Goal: Task Accomplishment & Management: Complete application form

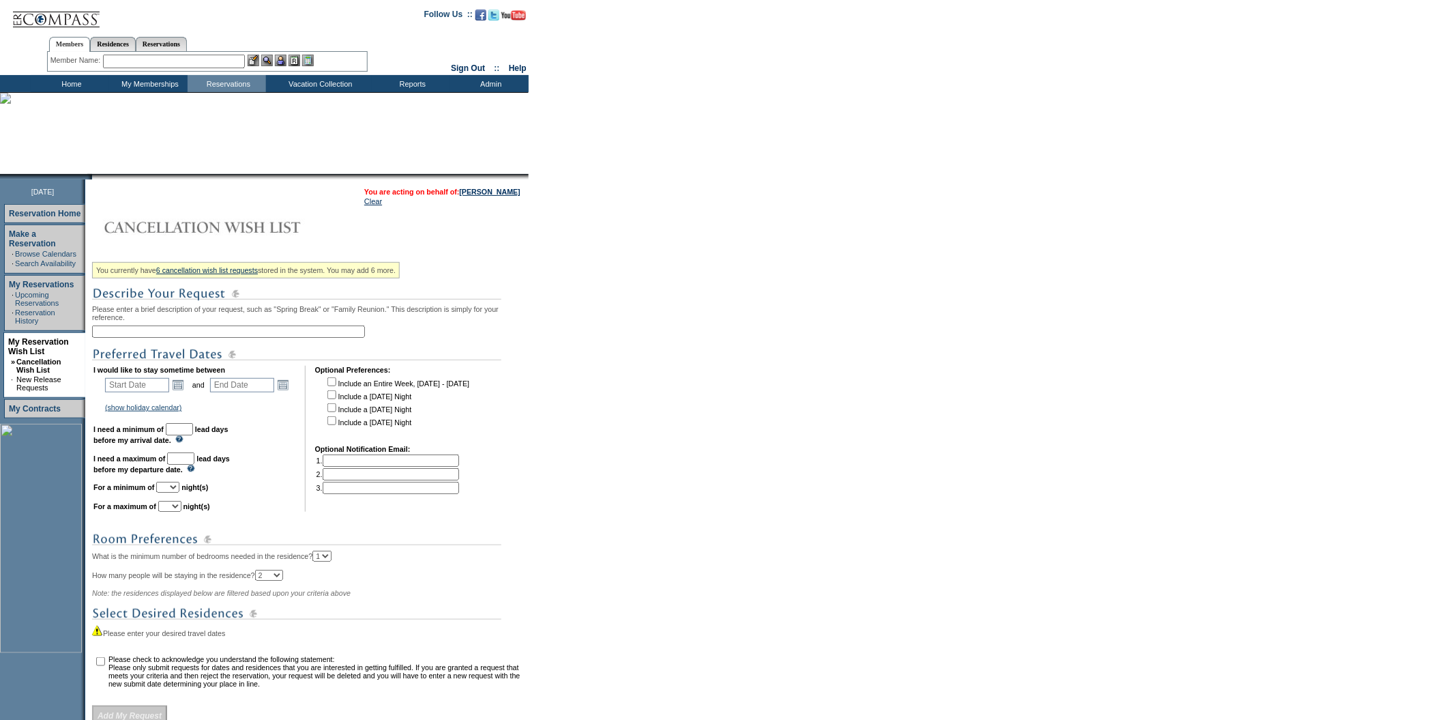
click at [152, 337] on input "text" at bounding box center [228, 331] width 273 height 12
type input "[US_STATE] - need 2 nights"
click at [176, 385] on link "Open the calendar popup." at bounding box center [178, 384] width 15 height 15
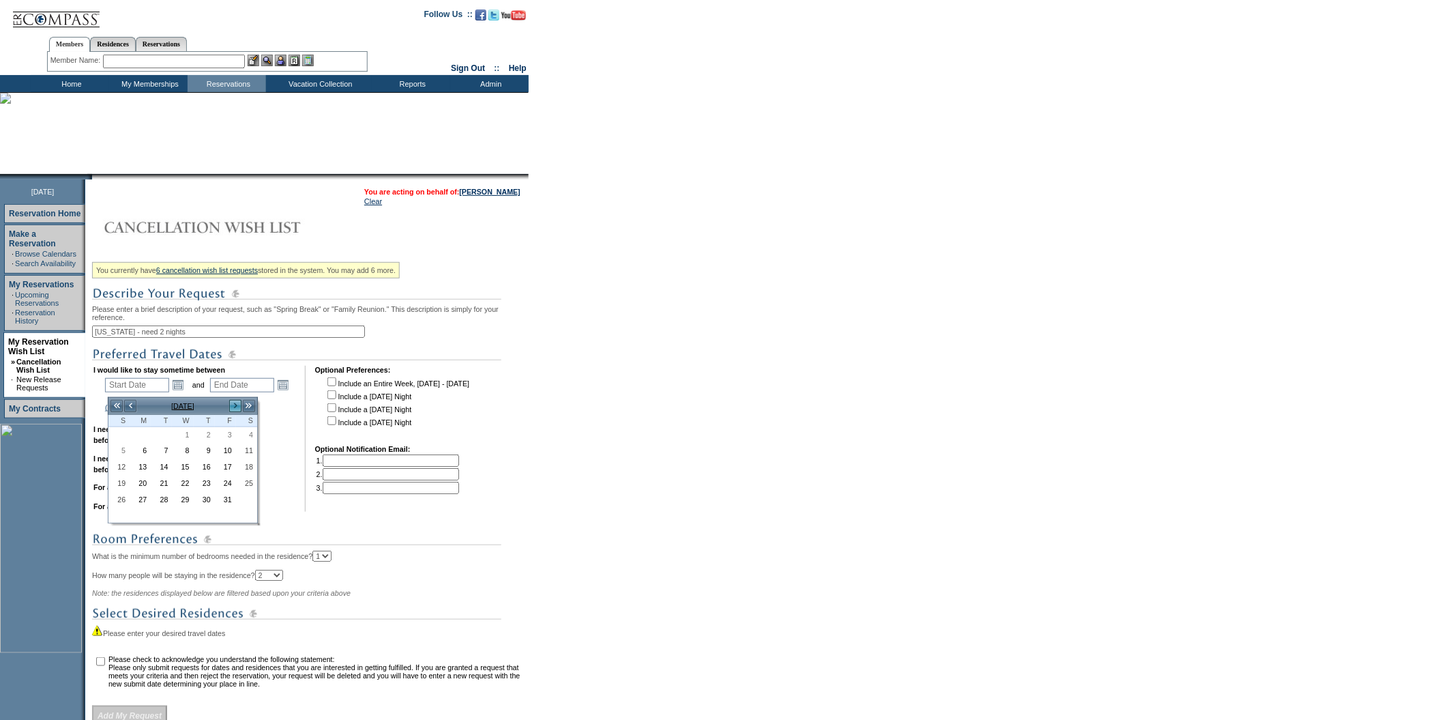
click at [232, 403] on link ">" at bounding box center [236, 406] width 14 height 14
click at [218, 490] on link "26" at bounding box center [226, 484] width 20 height 15
type input "[DATE]"
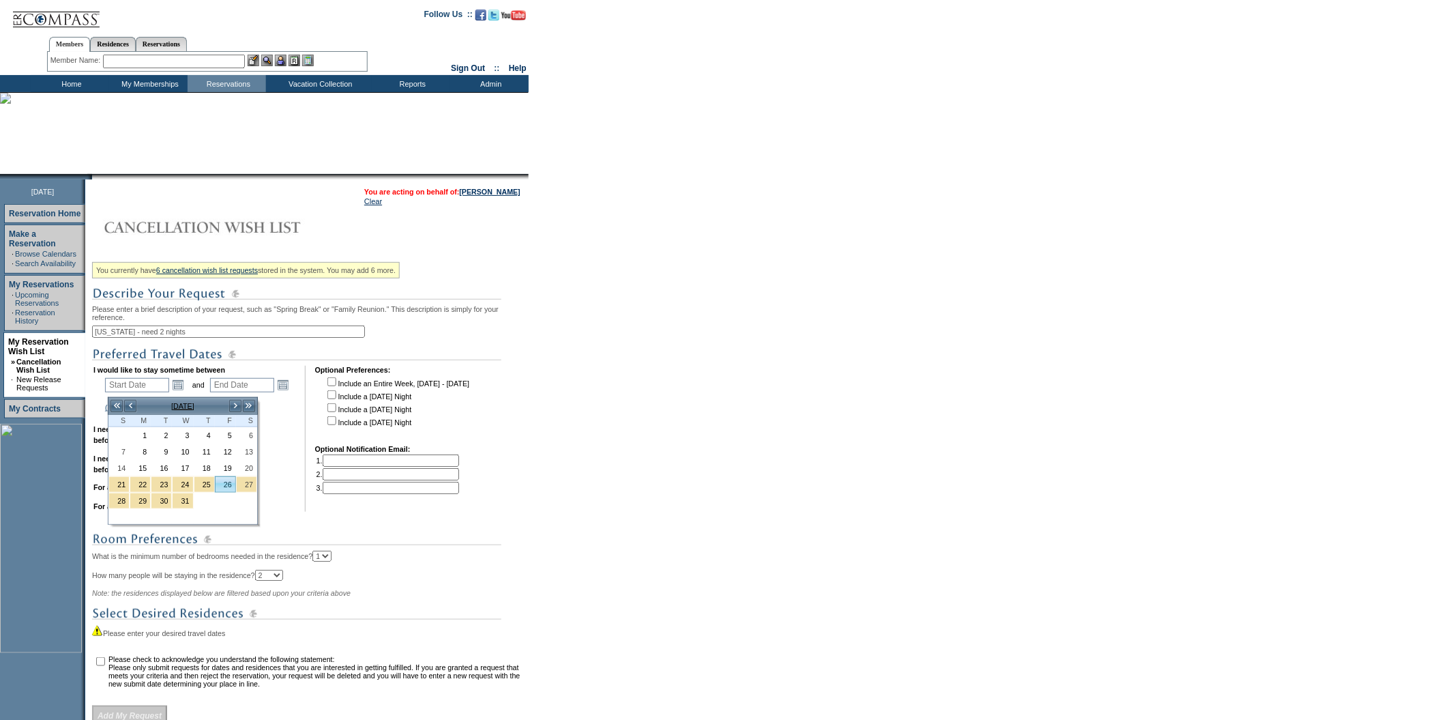
type input "[DATE]"
type input "86"
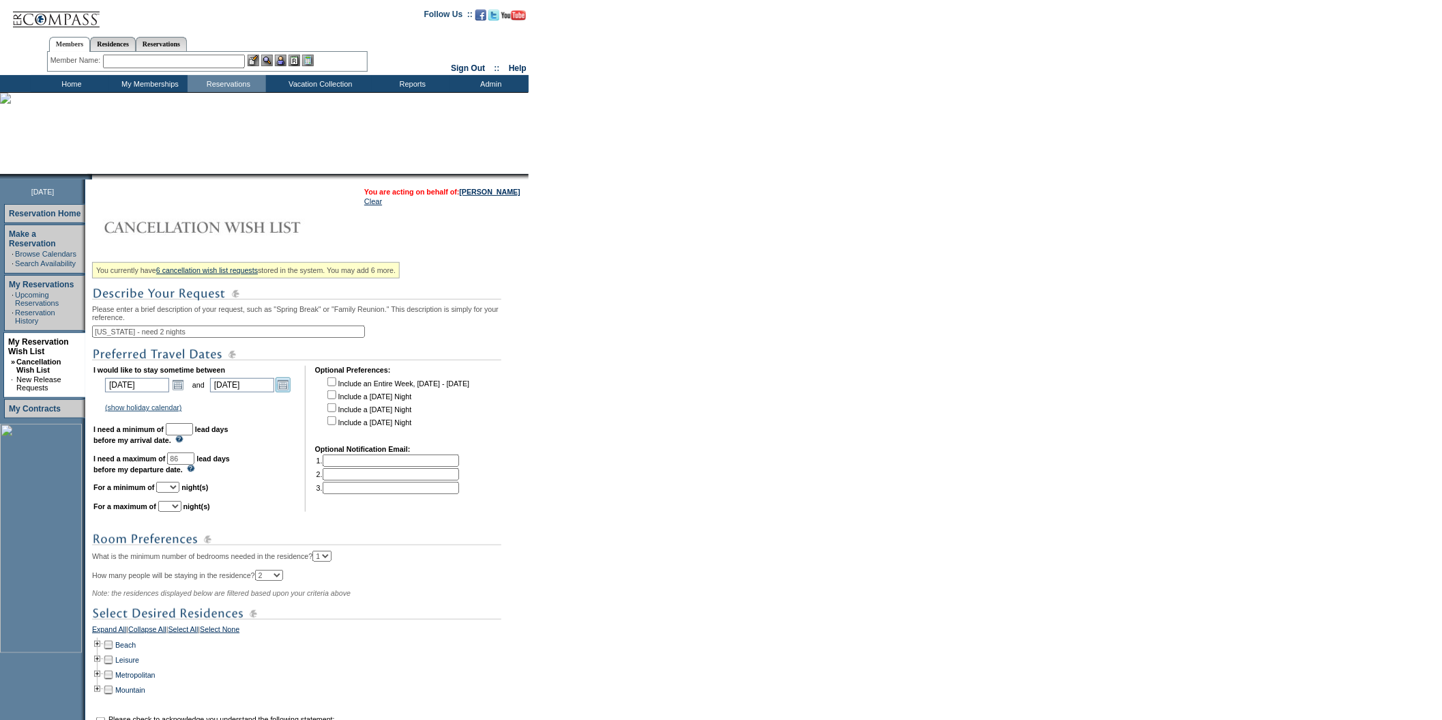
click at [284, 391] on link "Open the calendar popup." at bounding box center [283, 384] width 15 height 15
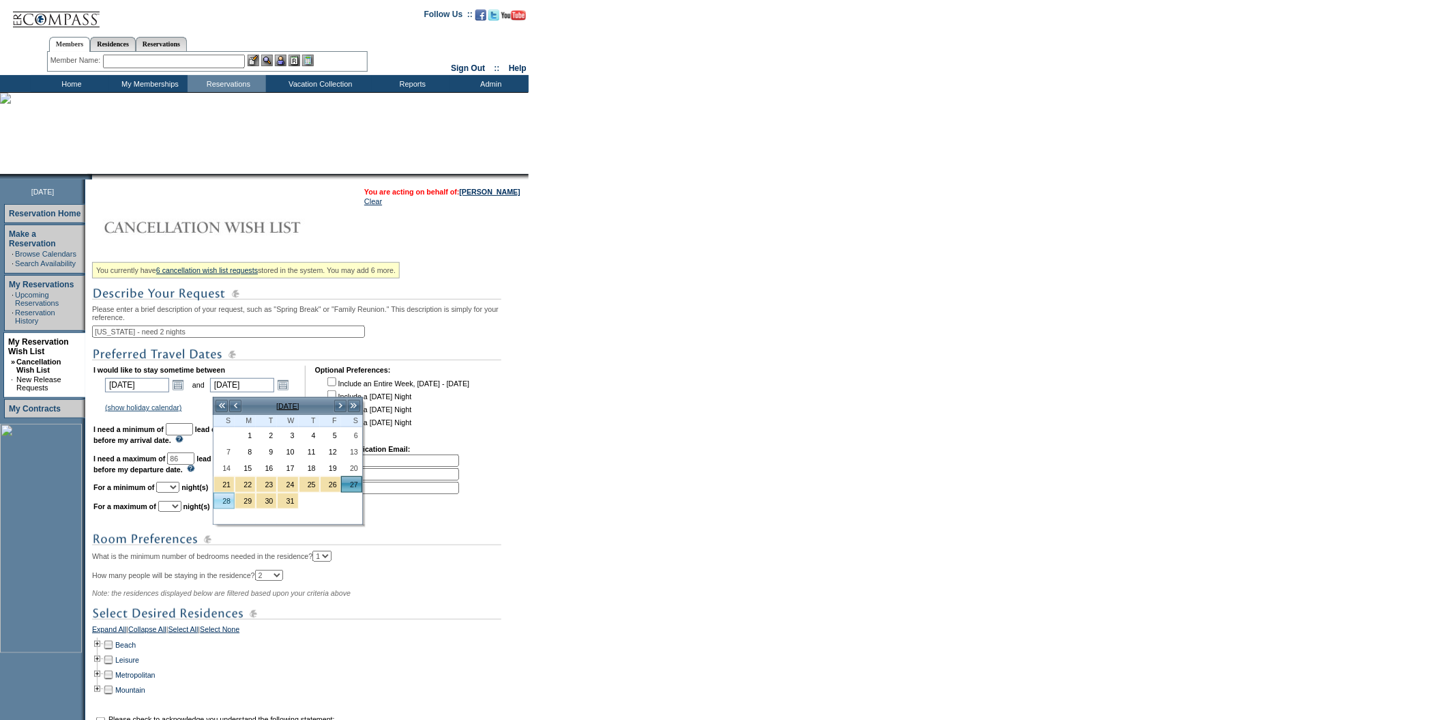
click at [224, 495] on link "28" at bounding box center [224, 500] width 20 height 15
type input "[DATE]"
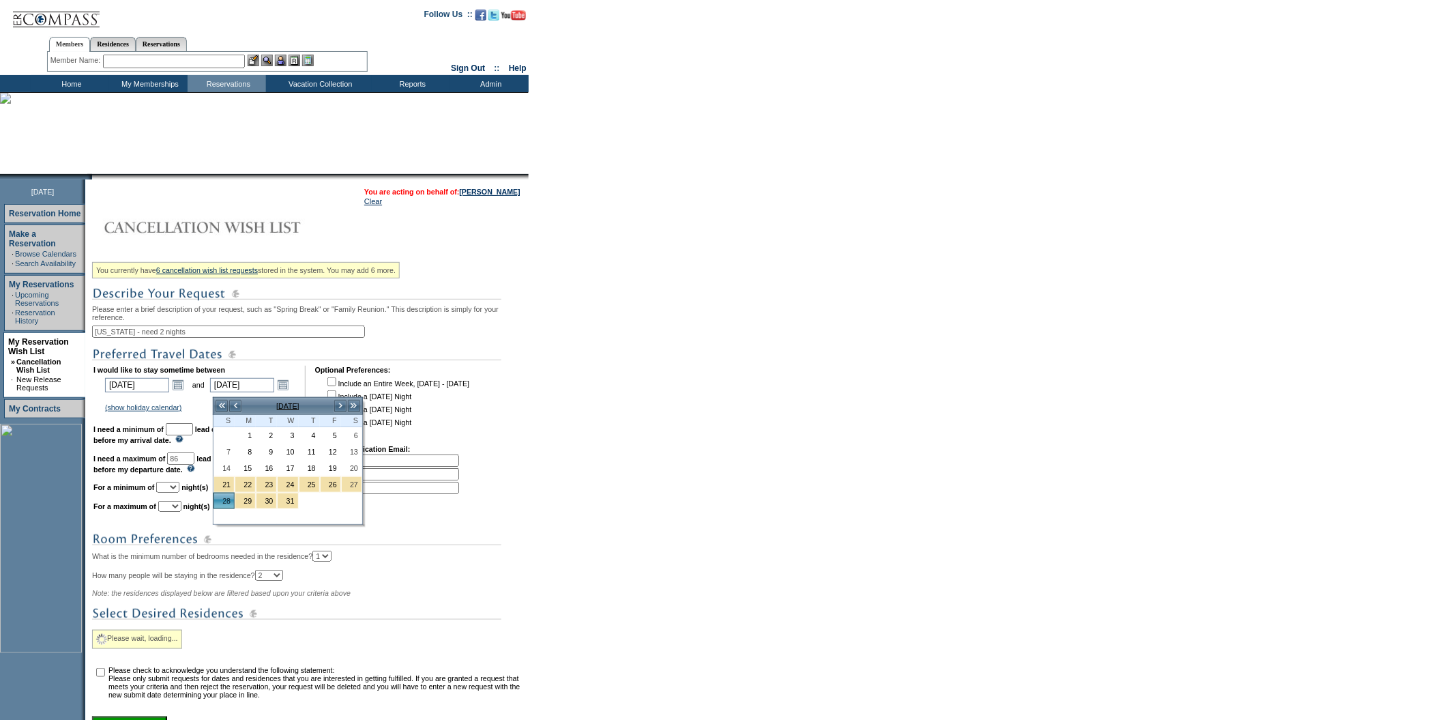
type input "[DATE]"
type input "87"
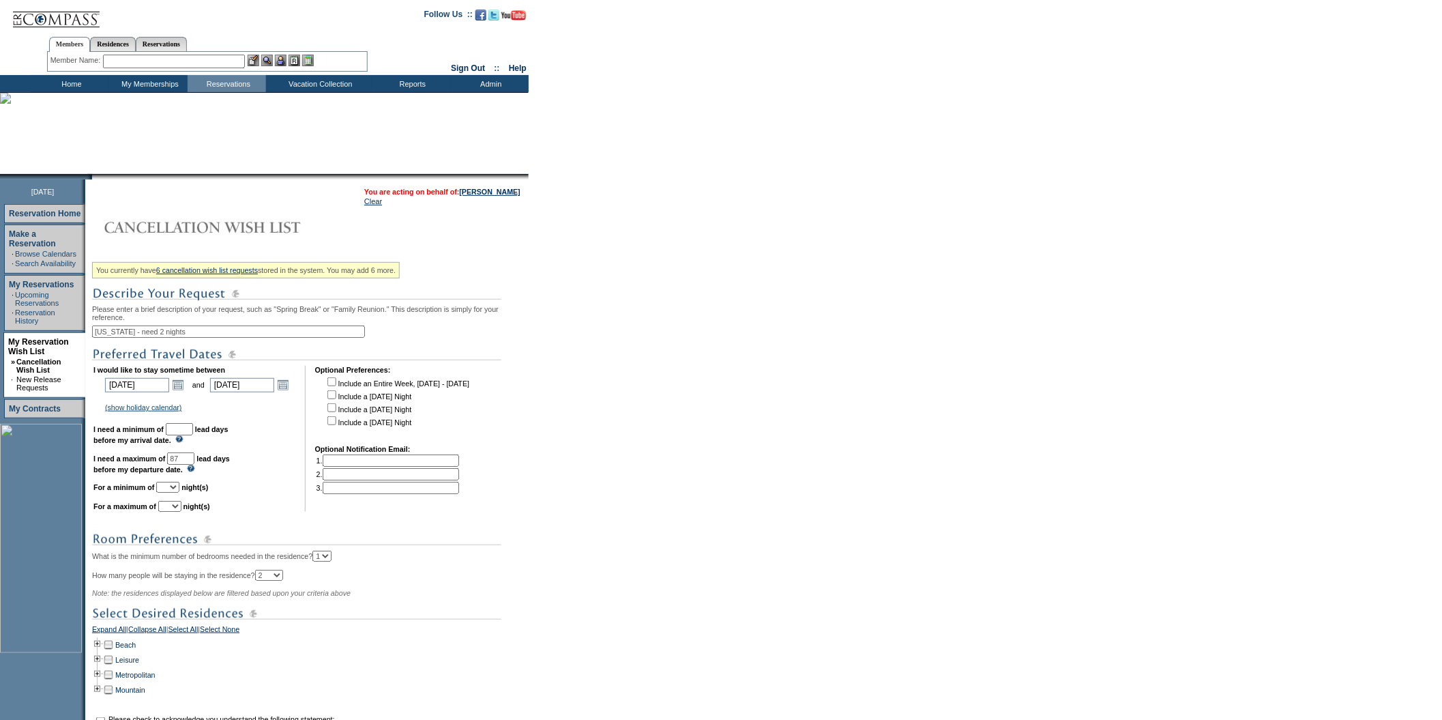
click at [193, 435] on input "text" at bounding box center [179, 429] width 27 height 12
type input "30"
click at [179, 493] on select "1 2 3 4 5 6 7 8 9 10 11 12 13 14" at bounding box center [167, 487] width 23 height 11
select select "2"
click at [173, 489] on select "1 2 3 4 5 6 7 8 9 10 11 12 13 14" at bounding box center [167, 487] width 23 height 11
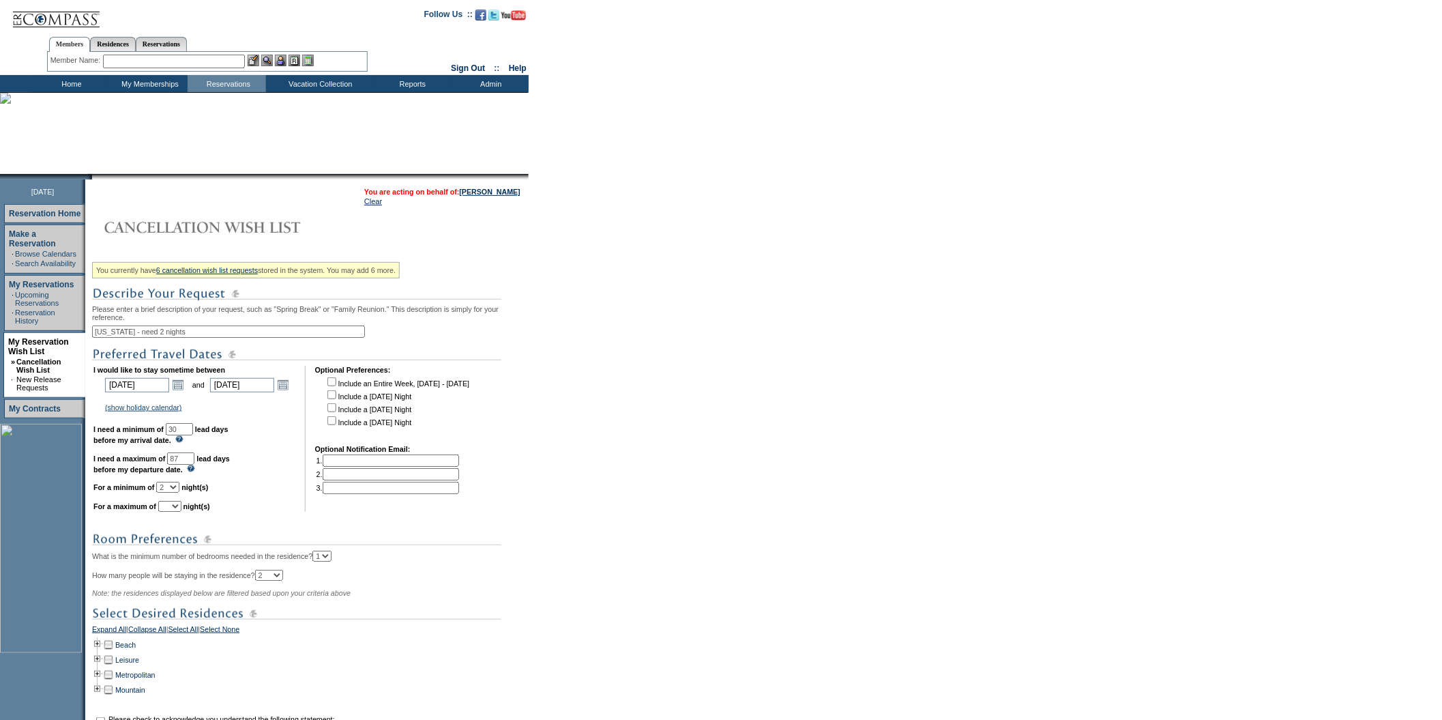
click at [181, 511] on select "1 2 3 4 5 6 7 8 9 10 11 12 13 14" at bounding box center [169, 506] width 23 height 11
select select "2"
click at [175, 508] on select "1 2 3 4 5 6 7 8 9 10 11 12 13 14" at bounding box center [169, 506] width 23 height 11
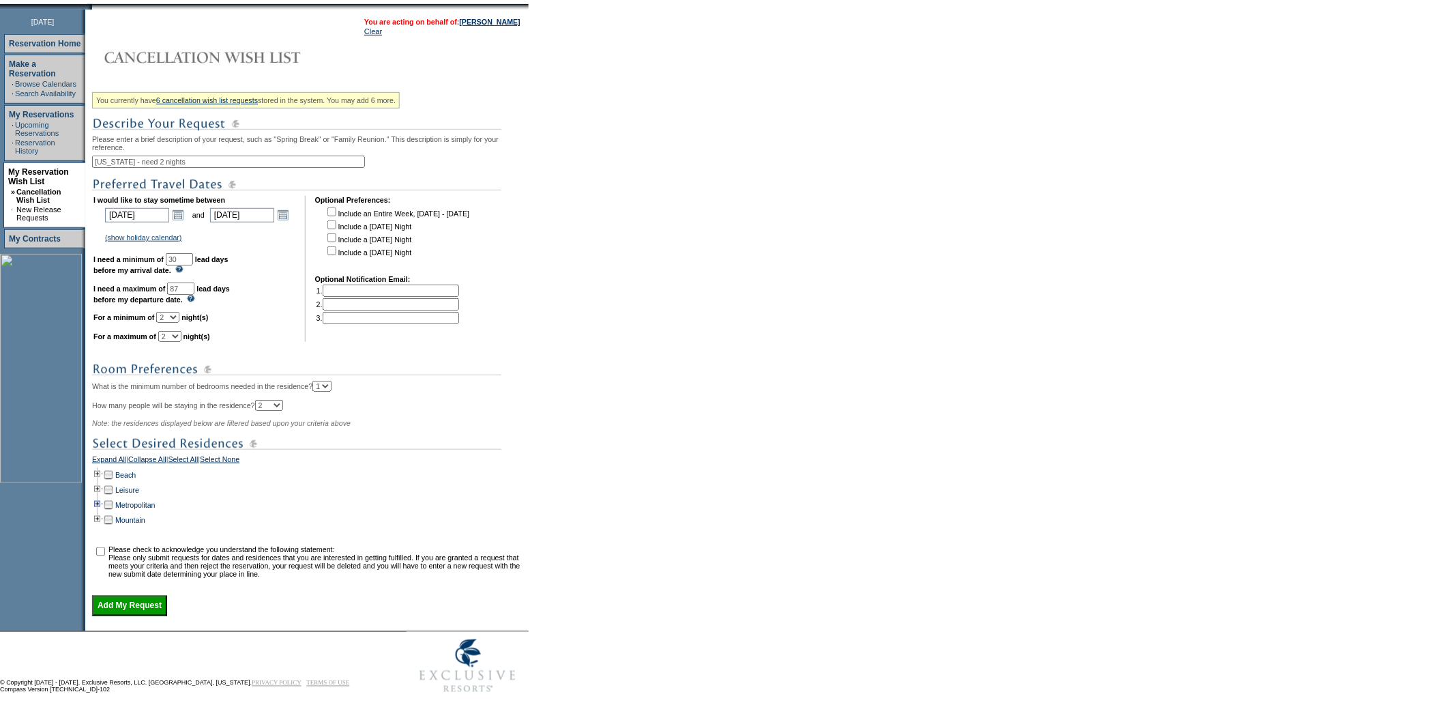
click at [103, 497] on td at bounding box center [97, 504] width 11 height 15
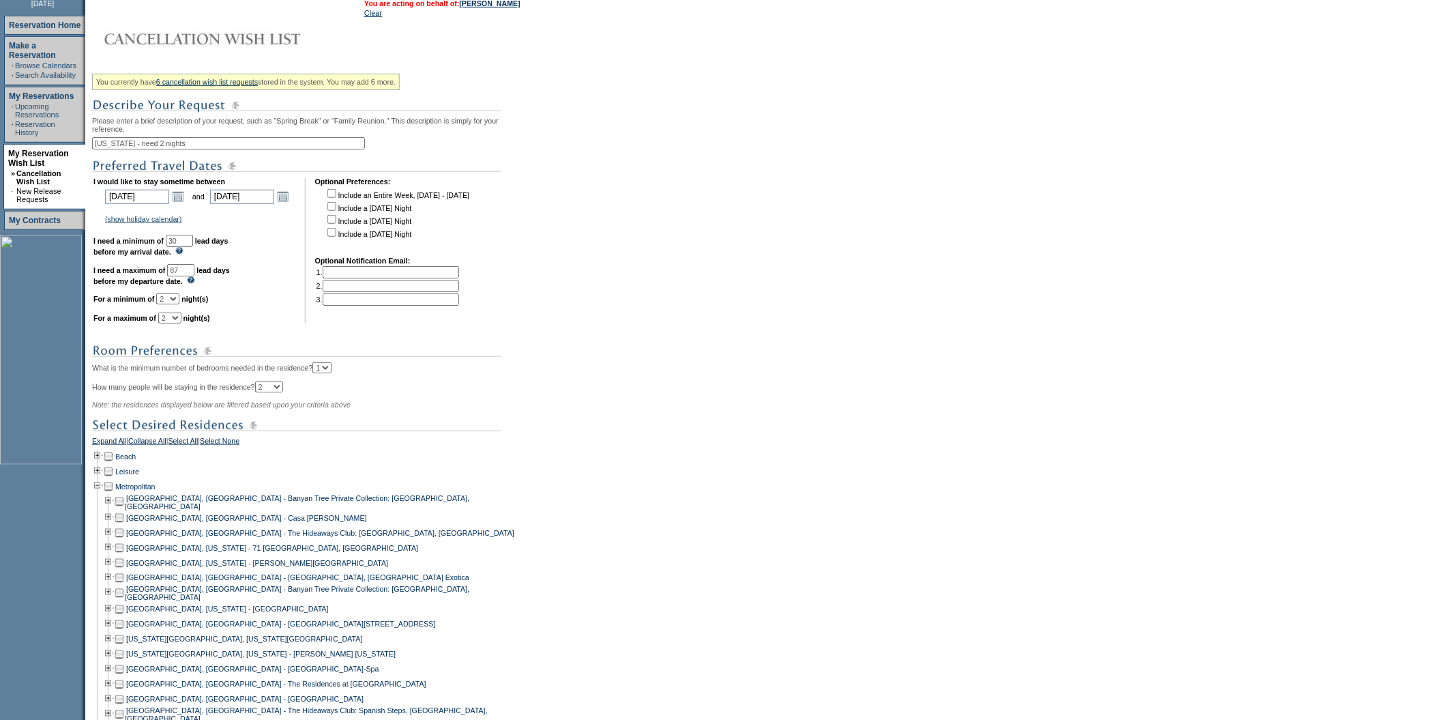
click at [123, 647] on td at bounding box center [119, 639] width 11 height 15
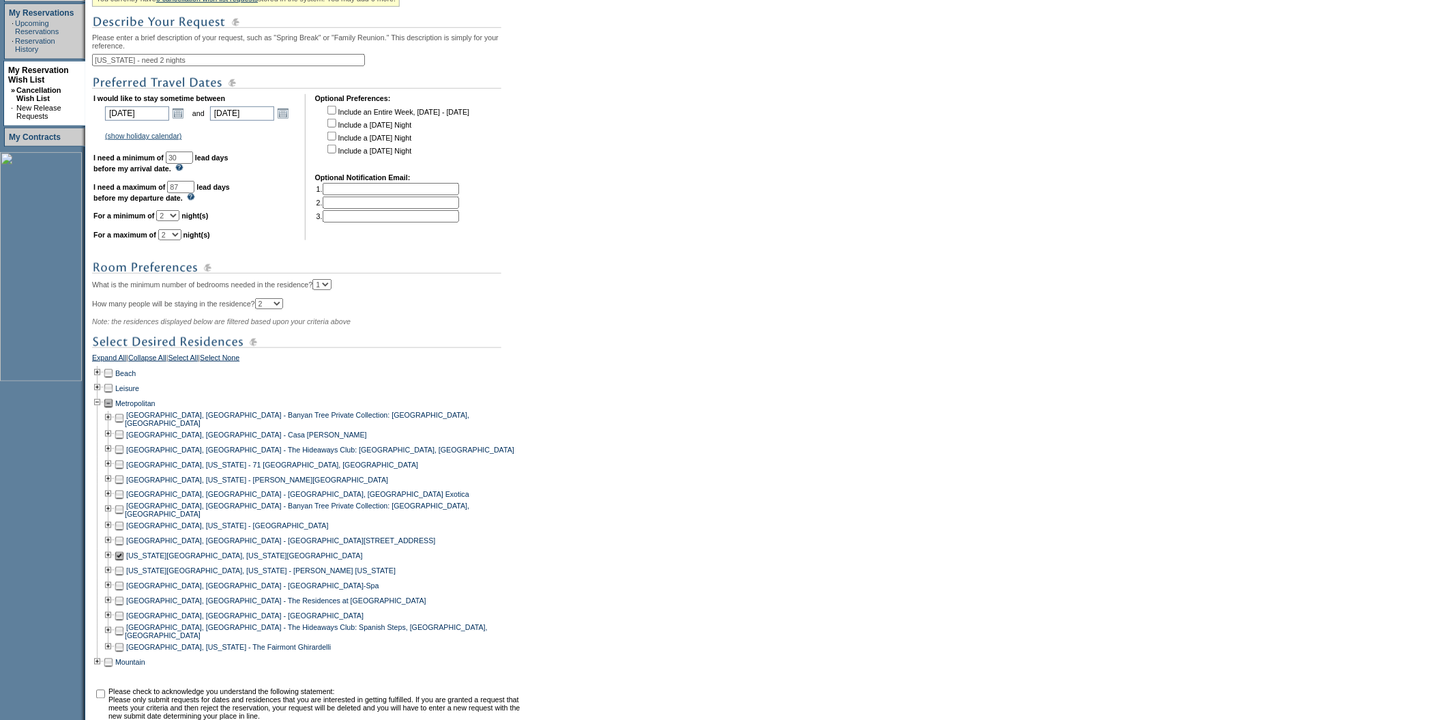
scroll to position [429, 0]
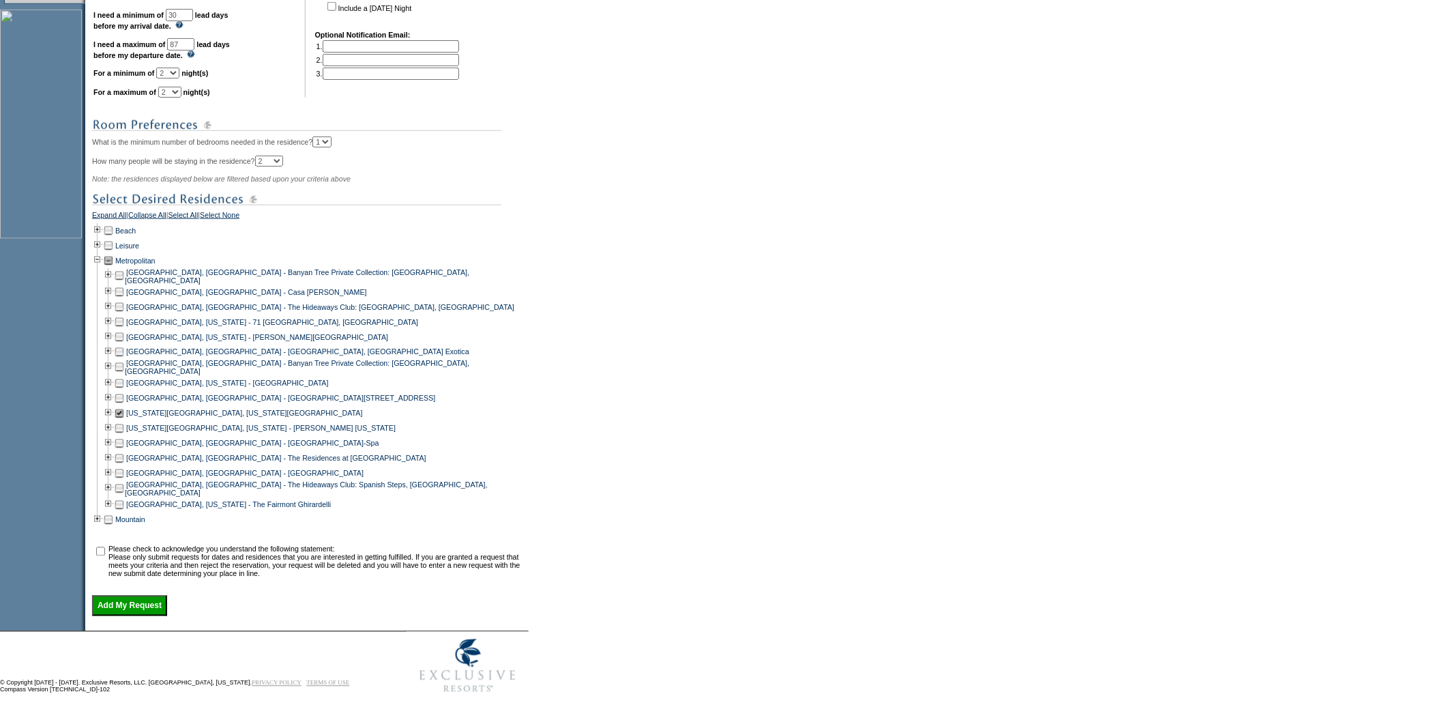
click at [102, 547] on input "checkbox" at bounding box center [100, 551] width 9 height 9
checkbox input "true"
click at [130, 602] on input "Add My Request" at bounding box center [129, 606] width 75 height 20
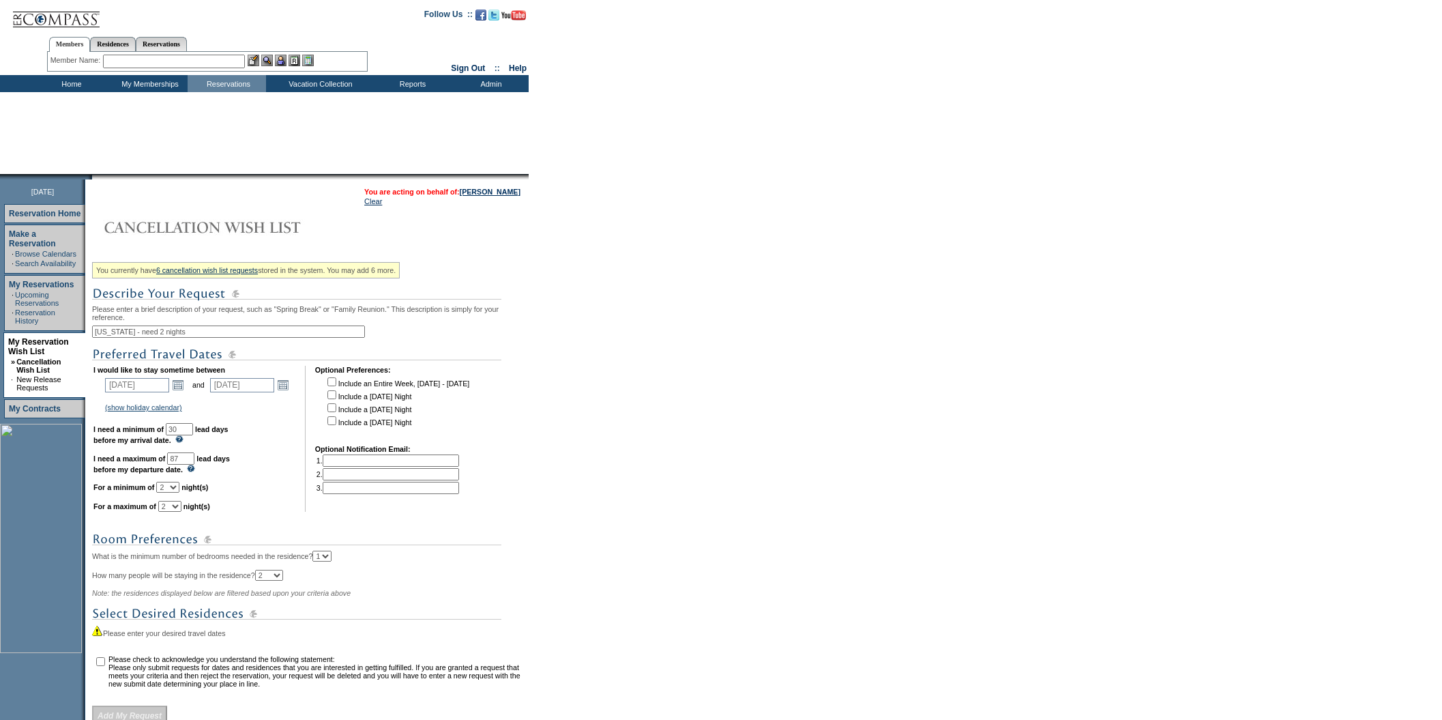
select select "2"
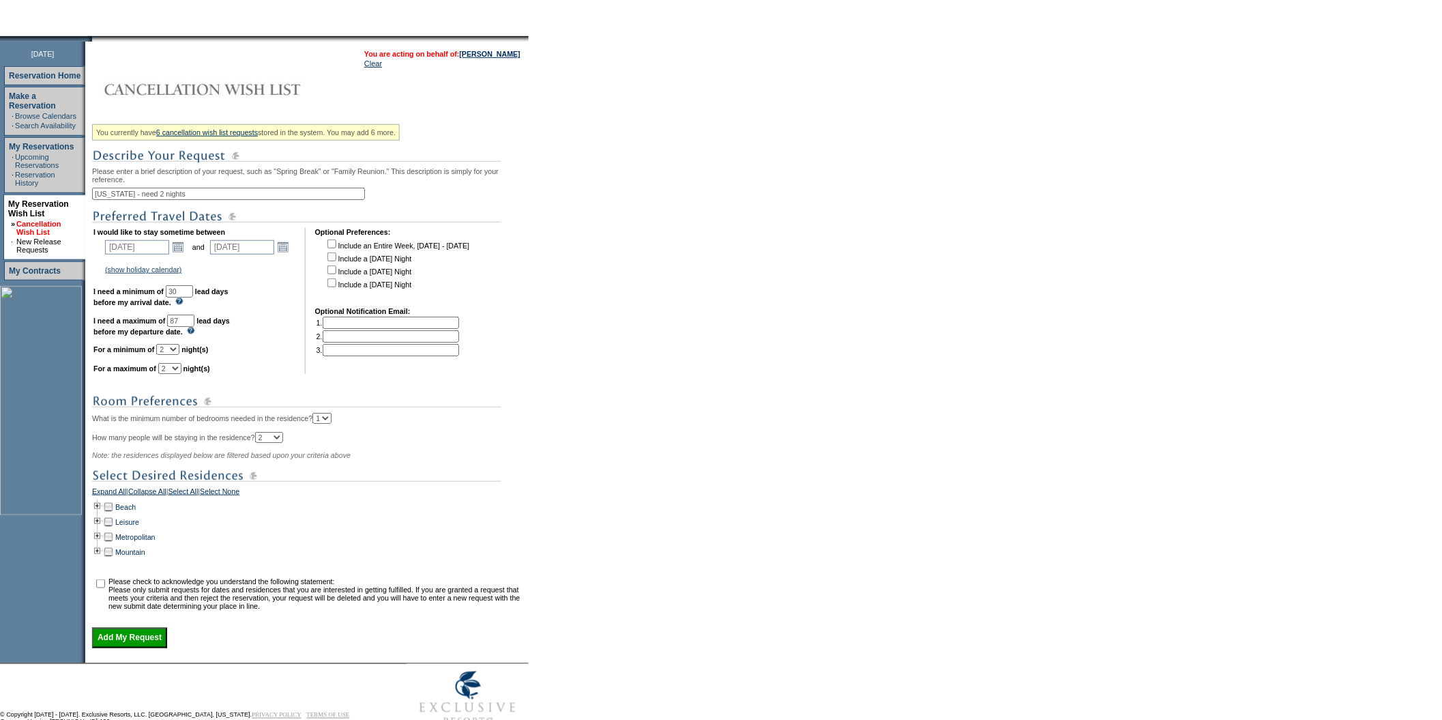
click at [58, 220] on link "Cancellation Wish List" at bounding box center [38, 228] width 44 height 16
